Goal: Communication & Community: Answer question/provide support

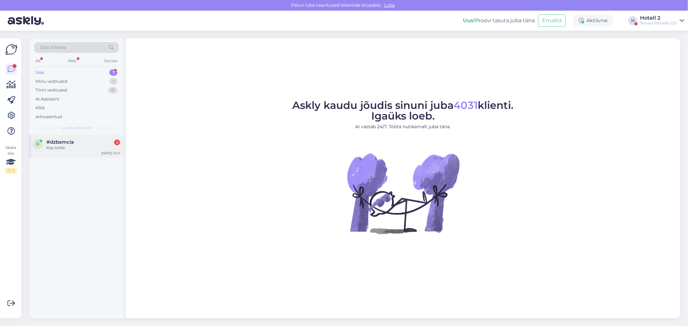
click at [66, 145] on div "Kas tohib" at bounding box center [82, 148] width 73 height 6
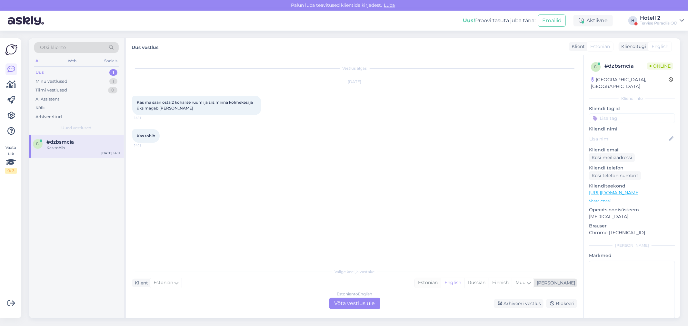
click at [441, 279] on div "Estonian" at bounding box center [428, 283] width 26 height 10
click at [372, 301] on div "Estonian to Estonian Võta vestlus üle" at bounding box center [354, 304] width 51 height 12
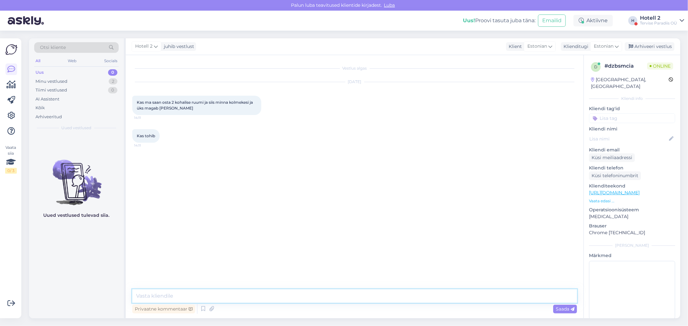
click at [179, 297] on textarea at bounding box center [354, 296] width 445 height 14
type textarea "Tere! Nii ei ole võimalik, saate juurde osta lisavoodi."
click at [564, 306] on span "Saada" at bounding box center [564, 309] width 19 height 6
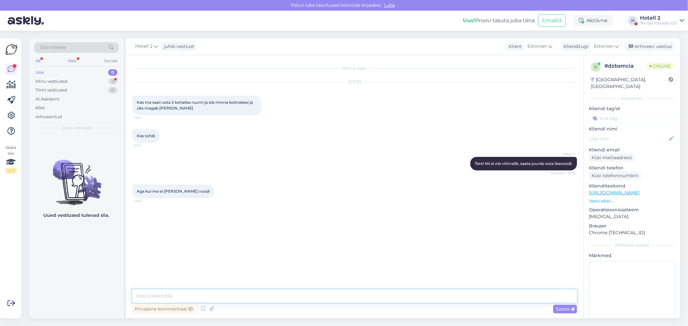
click at [219, 298] on textarea at bounding box center [354, 296] width 445 height 14
type textarea "Sel juhul saame teile pakkuda sviiti. Sviidis on üks suur voodi ja ka lahtikäiv…"
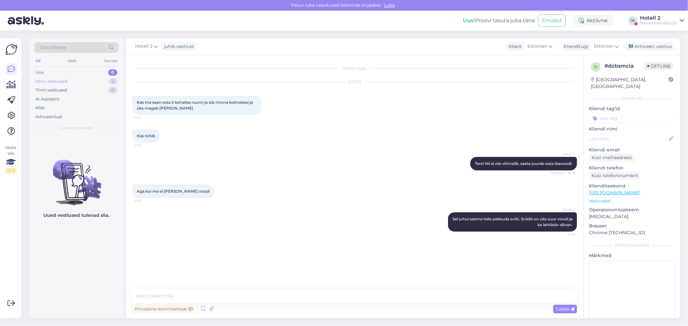
click at [88, 81] on div "Minu vestlused 2" at bounding box center [76, 81] width 84 height 9
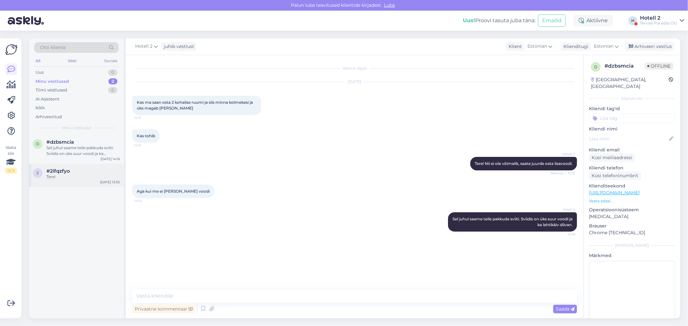
click at [82, 173] on div "#2ifqzfyo" at bounding box center [82, 171] width 73 height 6
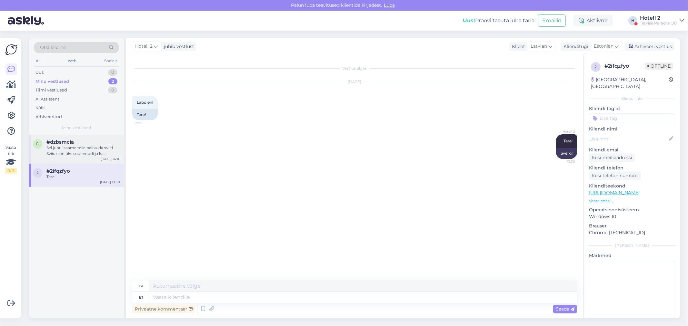
click at [68, 142] on span "#dzbsmcia" at bounding box center [59, 142] width 27 height 6
